Goal: Task Accomplishment & Management: Use online tool/utility

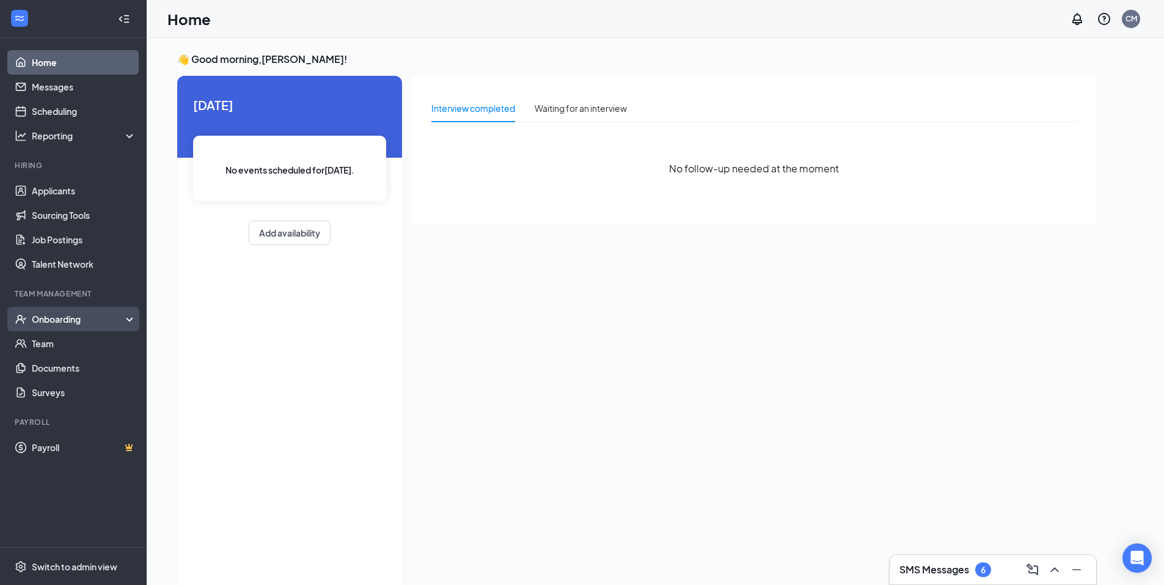
click at [57, 321] on div "Onboarding" at bounding box center [79, 319] width 94 height 12
click at [51, 341] on link "Overview" at bounding box center [84, 343] width 104 height 24
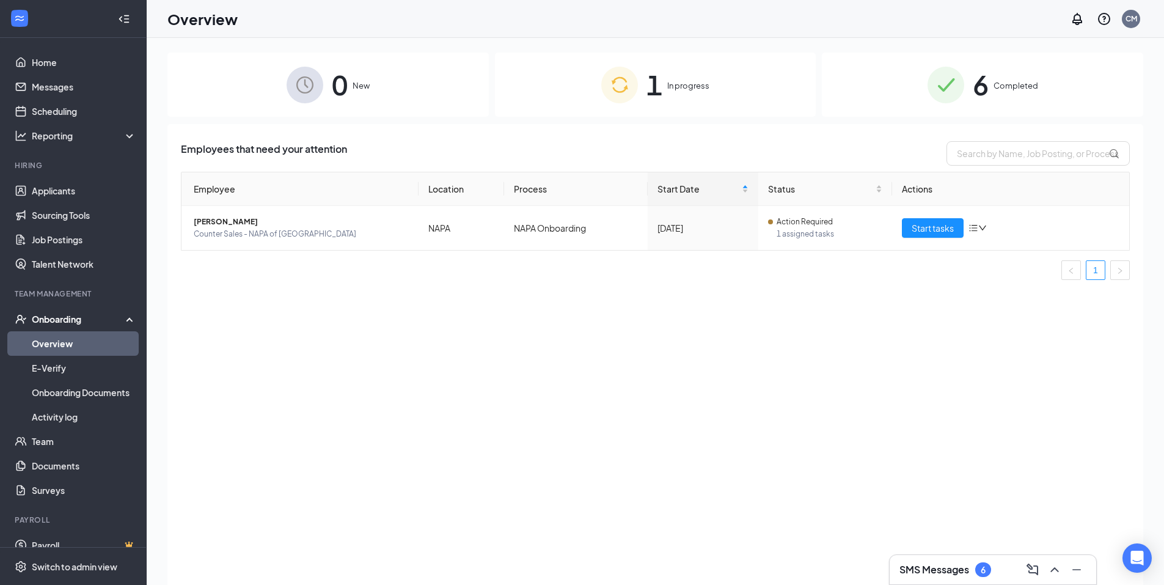
click at [661, 87] on span "1" at bounding box center [655, 85] width 16 height 42
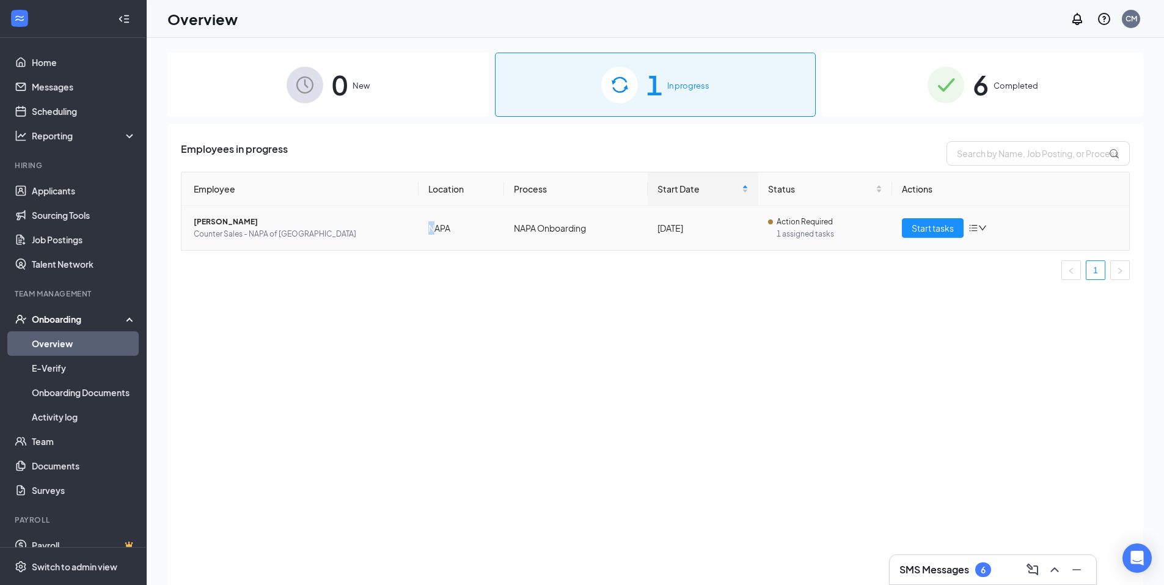
click at [432, 236] on td "NAPA" at bounding box center [462, 228] width 86 height 44
click at [927, 230] on span "Start tasks" at bounding box center [933, 227] width 42 height 13
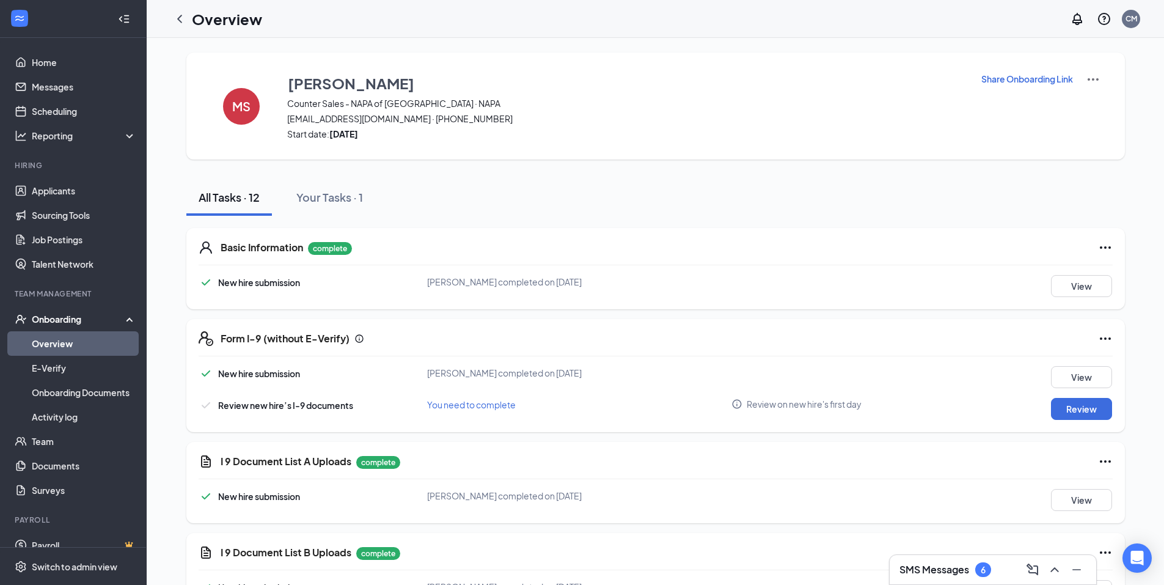
scroll to position [61, 0]
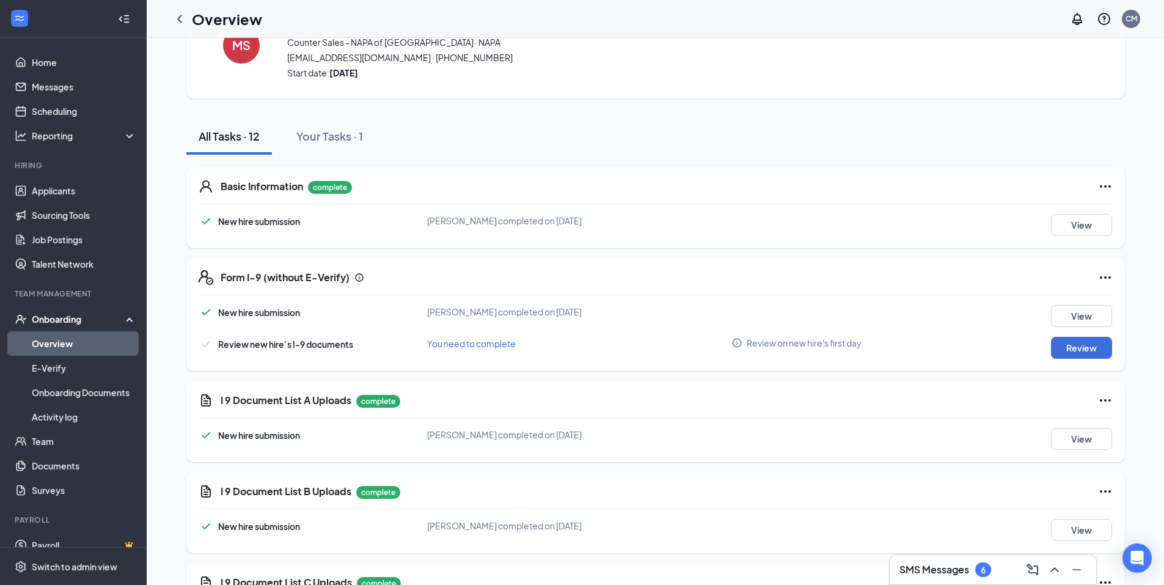
click at [1104, 274] on icon "Ellipses" at bounding box center [1105, 277] width 15 height 15
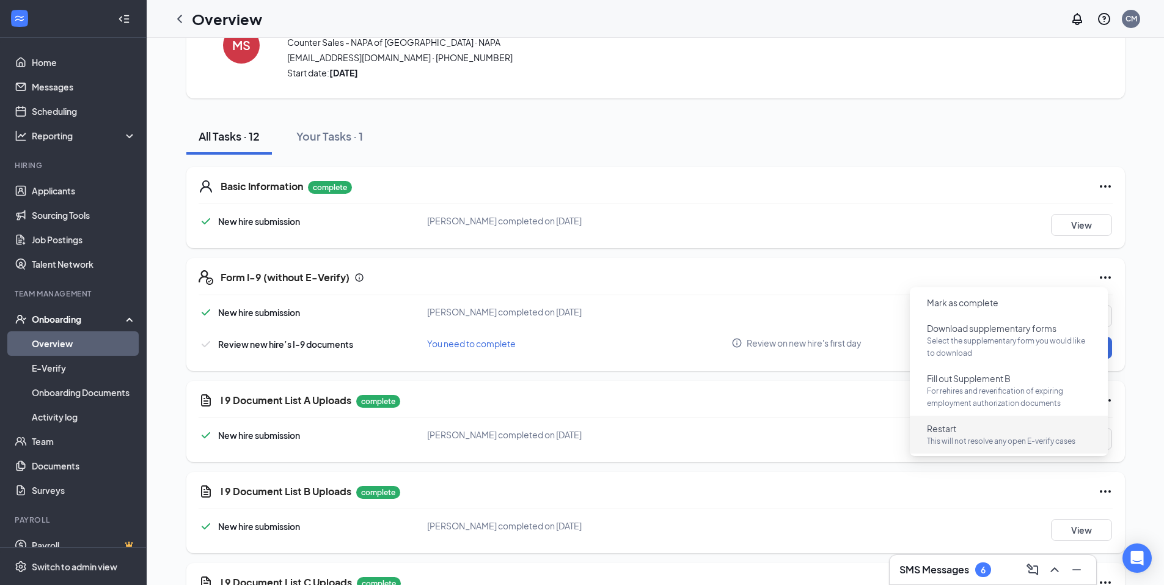
click at [965, 443] on p "This will not resolve any open E-verify cases" at bounding box center [1009, 441] width 164 height 12
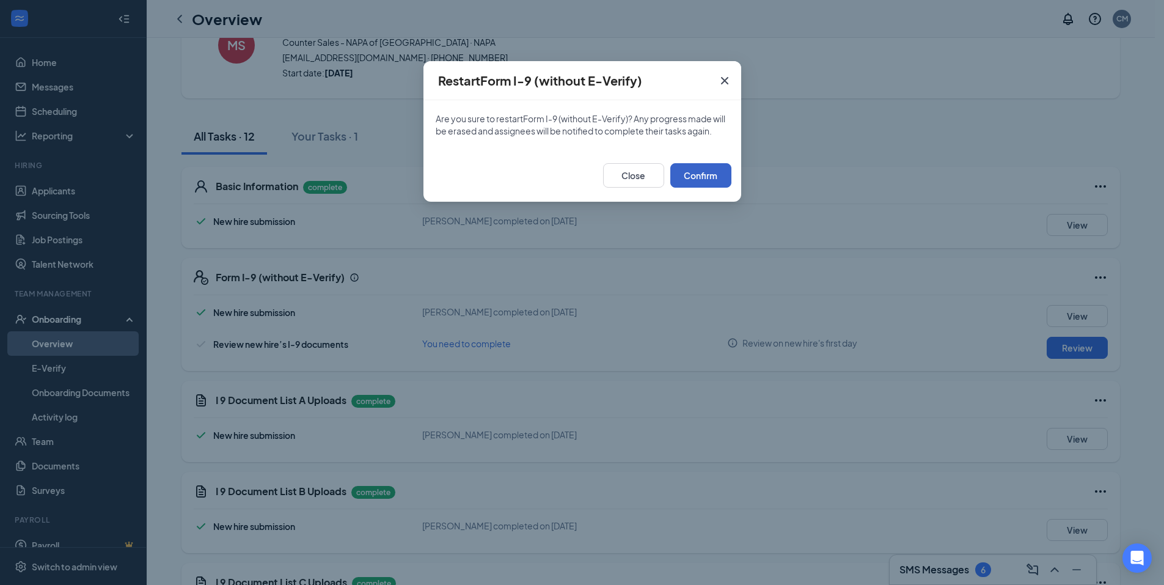
click at [695, 175] on button "Confirm" at bounding box center [700, 175] width 61 height 24
